Goal: Task Accomplishment & Management: Manage account settings

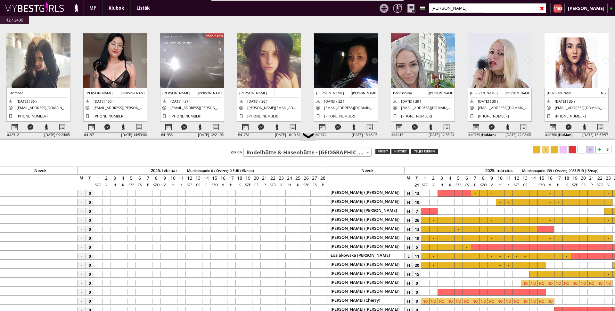
select select "107"
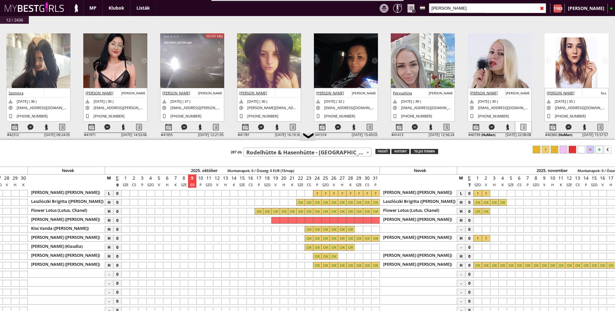
click at [526, 126] on div at bounding box center [524, 126] width 16 height 11
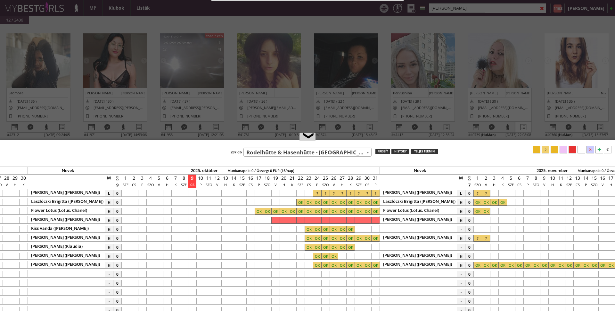
select select "profi"
select select "aktív"
select select "2"
select select "1"
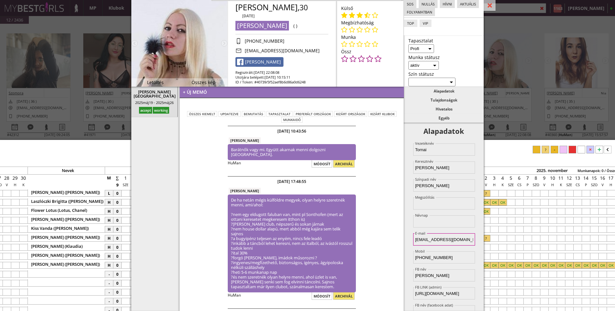
click at [461, 240] on input "[EMAIL_ADDRESS][DOMAIN_NAME]" at bounding box center [444, 239] width 62 height 12
click at [407, 233] on div "Alapadatok Vezetéknév Tornai Keresztnév [PERSON_NAME] Színpadi név [PERSON_NAME…" at bounding box center [444, 216] width 80 height 188
drag, startPoint x: 236, startPoint y: 4, endPoint x: 281, endPoint y: 5, distance: 45.5
click at [281, 5] on div "[PERSON_NAME], 30 [DATE]" at bounding box center [277, 11] width 83 height 16
copy div "[PERSON_NAME]"
